Goal: Task Accomplishment & Management: Manage account settings

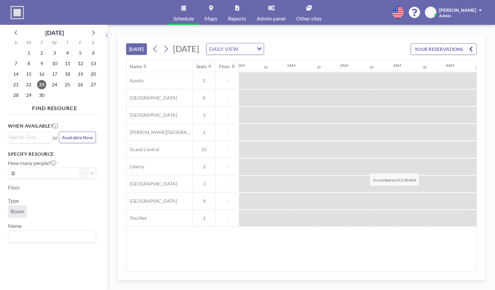
scroll to position [0, 493]
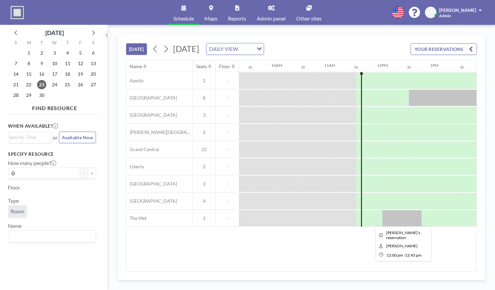
click at [402, 217] on div at bounding box center [403, 218] width 40 height 17
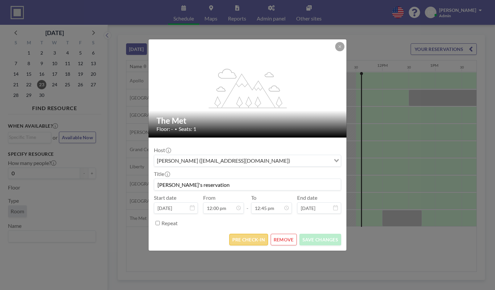
click at [254, 236] on button "PRE CHECK-IN" at bounding box center [249, 240] width 39 height 12
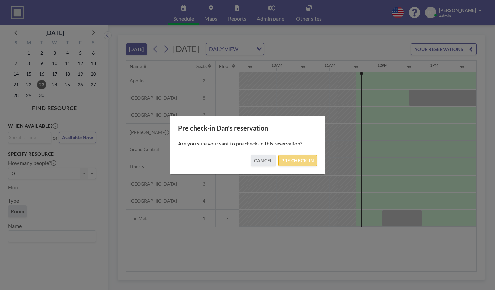
click at [304, 156] on button "PRE CHECK-IN" at bounding box center [298, 161] width 39 height 12
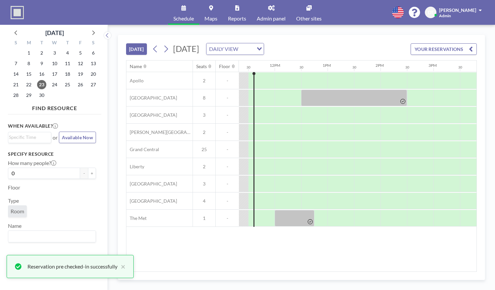
scroll to position [0, 605]
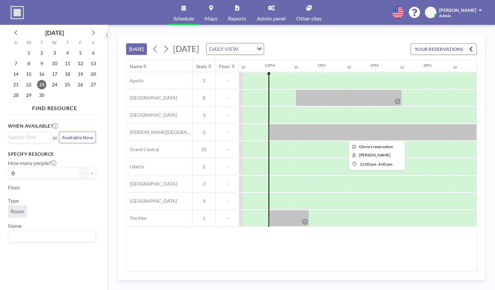
click at [302, 131] on div at bounding box center [376, 132] width 212 height 17
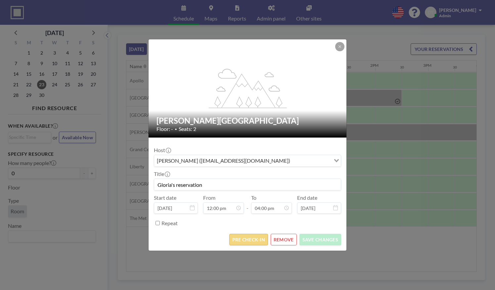
click at [248, 240] on button "PRE CHECK-IN" at bounding box center [249, 240] width 39 height 12
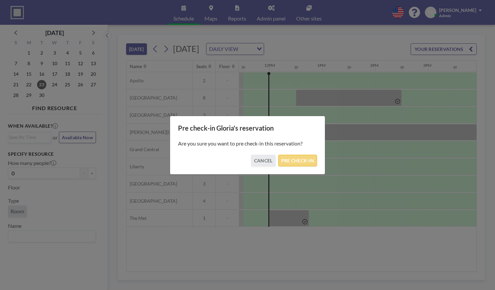
click at [295, 166] on button "PRE CHECK-IN" at bounding box center [298, 161] width 39 height 12
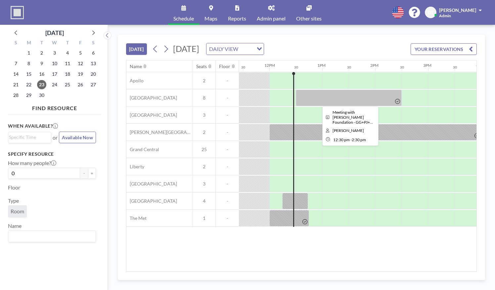
click at [347, 102] on div at bounding box center [349, 98] width 106 height 17
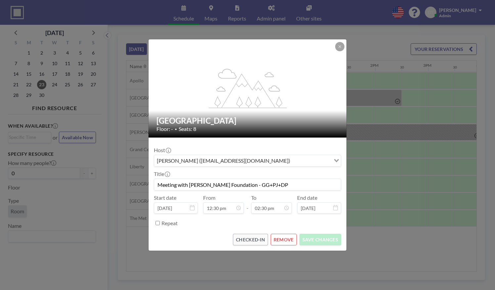
click at [368, 108] on div "flex-grow: 1.2; [GEOGRAPHIC_DATA] Floor: - • Seats: 8 Host [PERSON_NAME] ([EMAI…" at bounding box center [247, 145] width 495 height 290
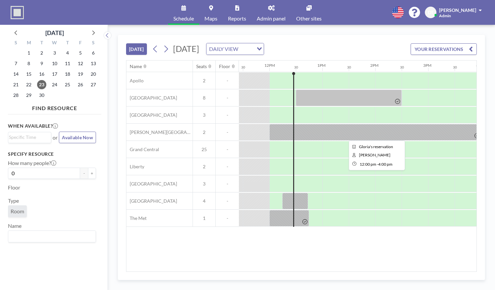
click at [344, 133] on div at bounding box center [376, 132] width 212 height 17
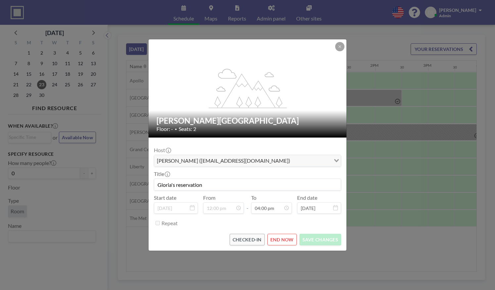
click at [378, 141] on div "flex-grow: 1.2; [PERSON_NAME][GEOGRAPHIC_DATA] Floor: - • Seats: 2 Host [PERSON…" at bounding box center [247, 145] width 495 height 290
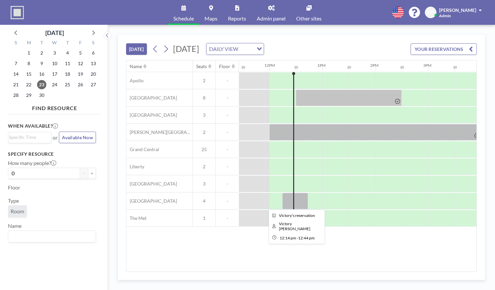
click at [295, 201] on div at bounding box center [296, 201] width 26 height 17
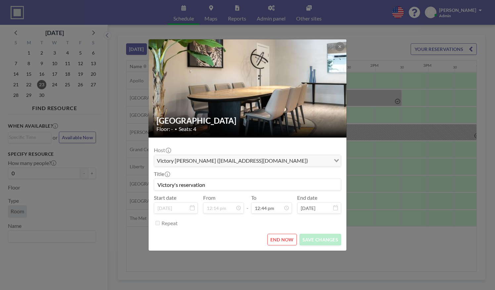
click at [359, 219] on div "[GEOGRAPHIC_DATA] Floor: - • Seats: 4 Host Victory [PERSON_NAME] ([EMAIL_ADDRES…" at bounding box center [247, 145] width 495 height 290
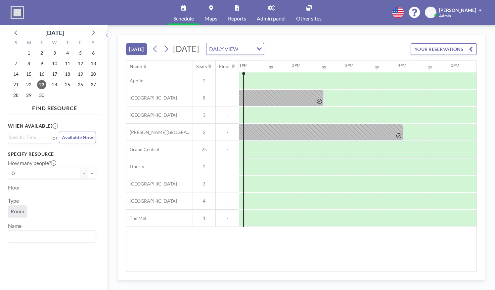
scroll to position [0, 686]
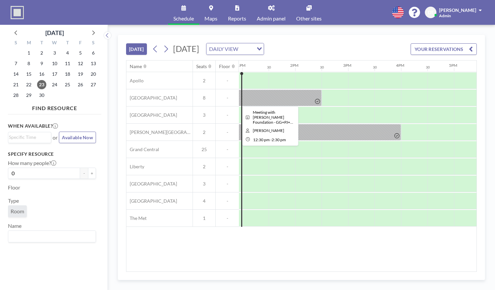
click at [267, 94] on div at bounding box center [269, 98] width 106 height 17
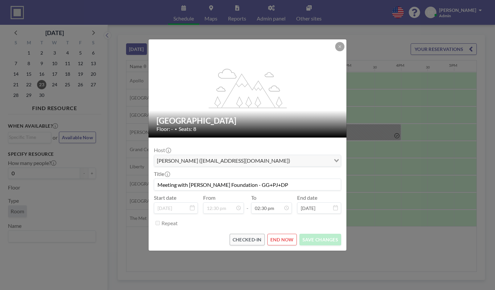
click at [130, 236] on div "flex-grow: 1.2; [GEOGRAPHIC_DATA] Floor: - • Seats: 8 Host [PERSON_NAME] ([EMAI…" at bounding box center [247, 145] width 495 height 290
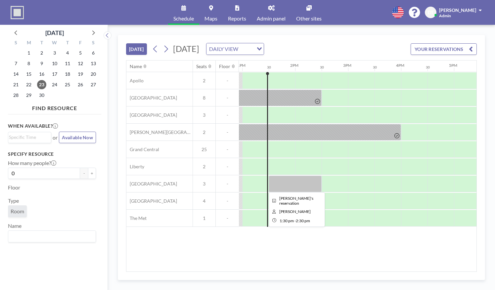
click at [293, 185] on div at bounding box center [295, 184] width 53 height 17
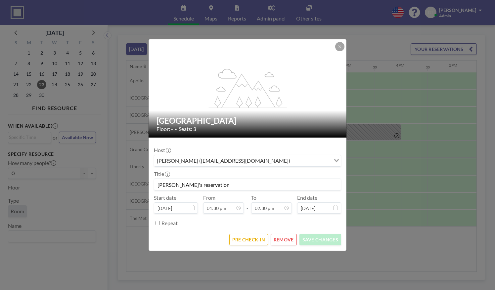
scroll to position [342, 0]
click at [247, 235] on button "PRE CHECK-IN" at bounding box center [249, 240] width 39 height 12
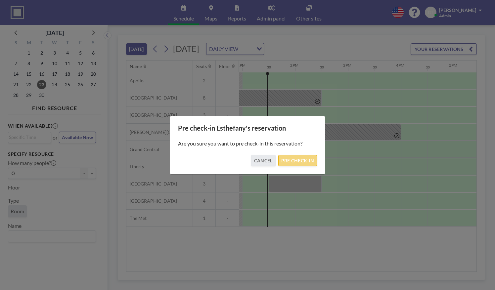
click at [299, 161] on button "PRE CHECK-IN" at bounding box center [298, 161] width 39 height 12
